Goal: Task Accomplishment & Management: Complete application form

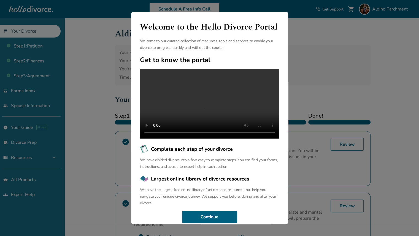
click at [105, 91] on div "Welcome to the Hello Divorce Portal Welcome to our curated collection of resour…" at bounding box center [209, 118] width 419 height 236
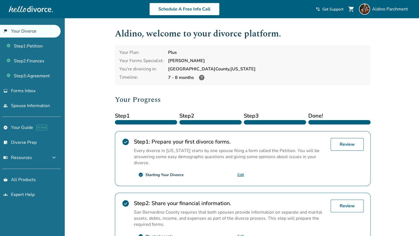
click at [202, 76] on icon at bounding box center [202, 78] width 6 height 6
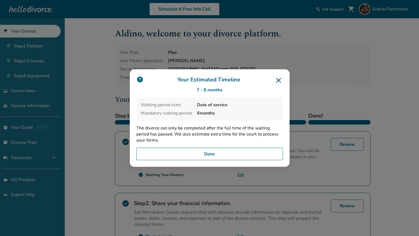
click at [201, 153] on button "Done" at bounding box center [209, 153] width 147 height 13
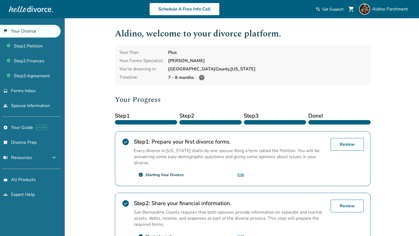
click at [381, 12] on span "Aldino Parchment" at bounding box center [391, 9] width 38 height 6
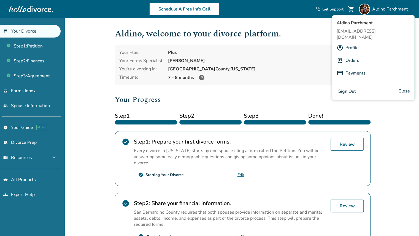
click at [318, 63] on div "[PERSON_NAME]" at bounding box center [267, 61] width 198 height 6
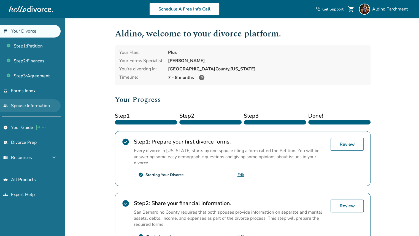
click at [47, 105] on link "people Spouse Information" at bounding box center [30, 105] width 61 height 13
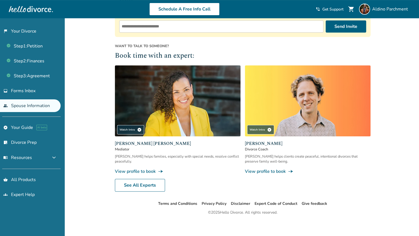
scroll to position [112, 0]
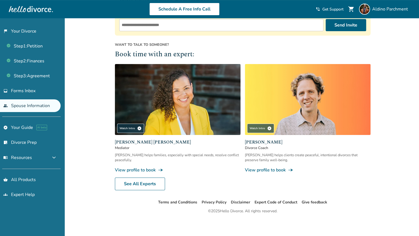
click at [182, 121] on img at bounding box center [178, 99] width 126 height 71
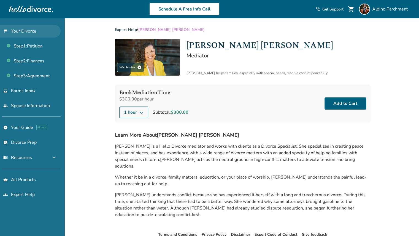
click at [29, 31] on link "flag_2 Your Divorce" at bounding box center [30, 31] width 61 height 13
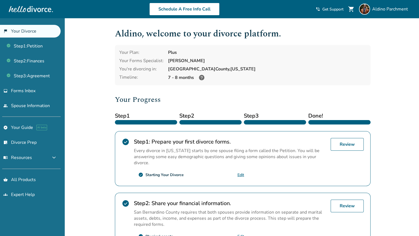
click at [111, 101] on div "Aldino , welcome to your divorce platform. Your Plan: Plus Your Forms Specialis…" at bounding box center [243, 189] width 265 height 343
click at [26, 93] on link "inbox Forms Inbox" at bounding box center [30, 90] width 61 height 13
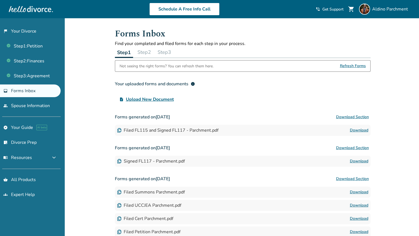
click at [150, 51] on button "Step 2" at bounding box center [144, 52] width 18 height 11
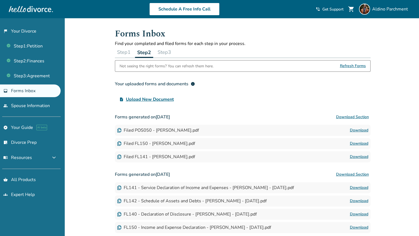
click at [171, 51] on button "Step 3" at bounding box center [164, 52] width 18 height 11
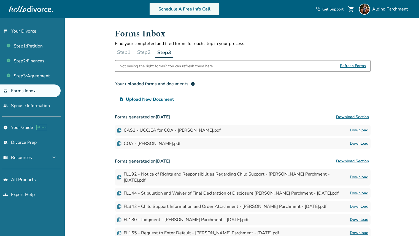
click at [158, 10] on link "Schedule A Free Info Call" at bounding box center [184, 9] width 70 height 13
click at [334, 10] on span "Get Support" at bounding box center [332, 9] width 21 height 5
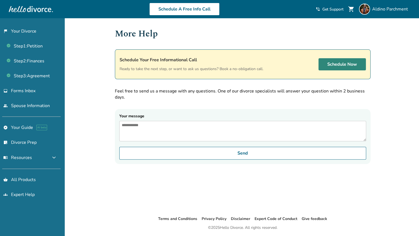
click at [351, 66] on link "Schedule Now" at bounding box center [342, 64] width 47 height 12
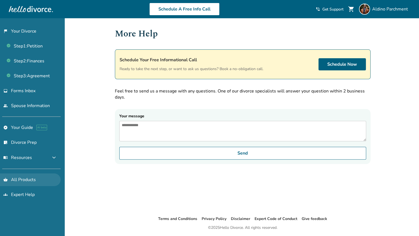
click at [26, 180] on link "shopping_basket All Products" at bounding box center [30, 179] width 61 height 13
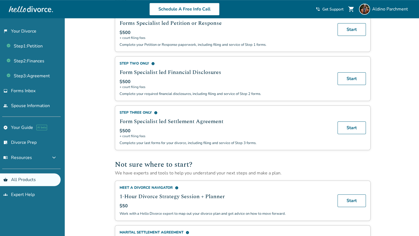
scroll to position [308, 0]
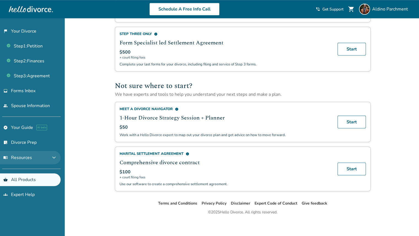
click at [24, 159] on button "menu_book Resources expand_more" at bounding box center [30, 157] width 61 height 13
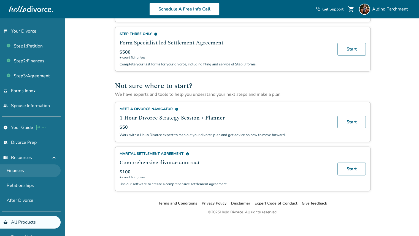
click at [19, 169] on link "Finances" at bounding box center [30, 170] width 61 height 13
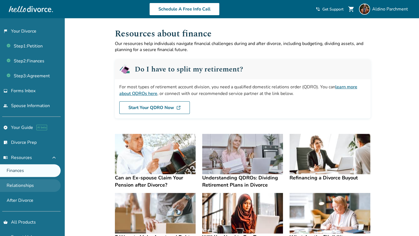
click at [26, 184] on link "Relationships" at bounding box center [30, 185] width 61 height 13
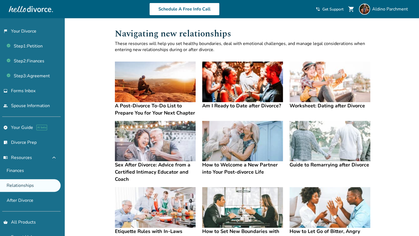
click at [80, 165] on div "Added to cart Navigating new relationships These resources will help you set he…" at bounding box center [209, 186] width 419 height 337
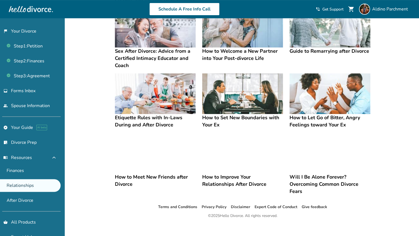
scroll to position [119, 0]
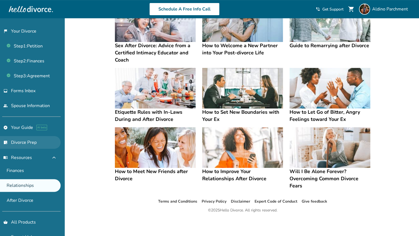
click at [31, 141] on link "list_alt_check Divorce Prep" at bounding box center [30, 142] width 61 height 13
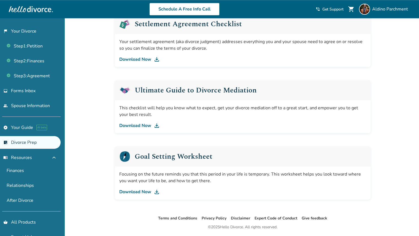
scroll to position [303, 0]
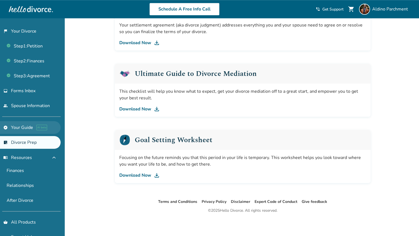
click at [24, 126] on link "explore Your Guide AI beta" at bounding box center [30, 127] width 61 height 13
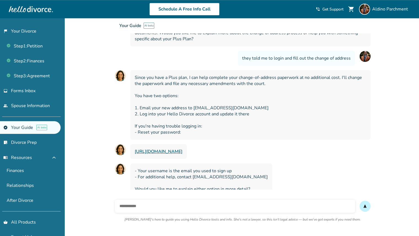
scroll to position [283, 0]
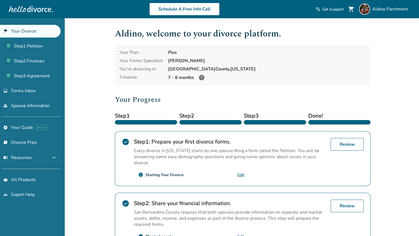
click at [177, 182] on div "check_circle Step 1 : Prepare your first divorce forms. Every divorce in [US_ST…" at bounding box center [243, 158] width 256 height 55
click at [195, 99] on h2 "Your Progress" at bounding box center [243, 99] width 256 height 11
click at [201, 77] on icon at bounding box center [202, 78] width 6 height 6
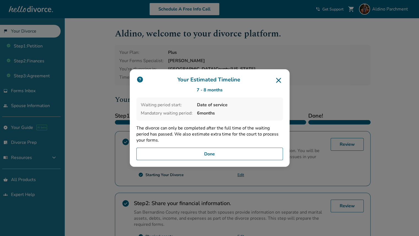
click at [282, 80] on icon at bounding box center [278, 80] width 9 height 9
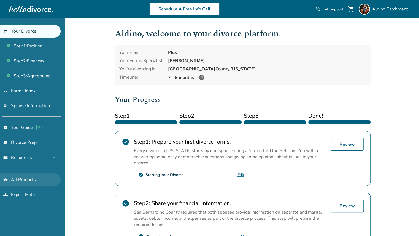
click at [30, 178] on link "shopping_basket All Products" at bounding box center [30, 179] width 61 height 13
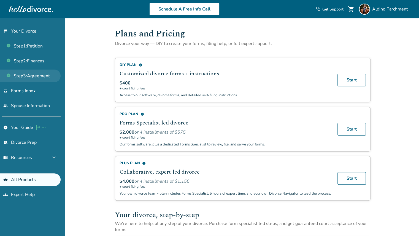
click at [39, 79] on link "Step 3 : Agreement" at bounding box center [30, 75] width 61 height 13
